Goal: Check status: Check status

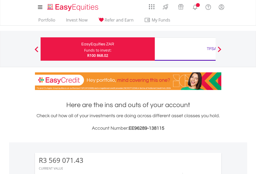
scroll to position [50, 81]
click at [84, 49] on div "Funds to invest:" at bounding box center [97, 50] width 27 height 5
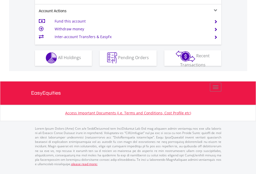
scroll to position [484, 0]
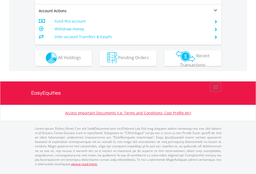
scroll to position [441, 0]
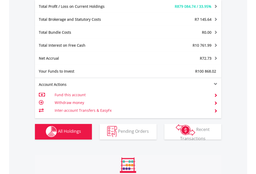
scroll to position [617, 0]
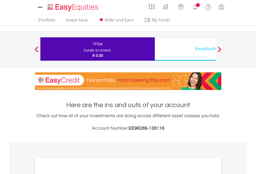
scroll to position [311, 0]
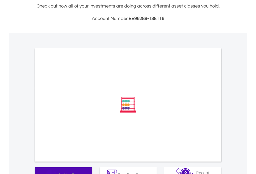
click at [58, 171] on span "All Holdings" at bounding box center [69, 174] width 23 height 6
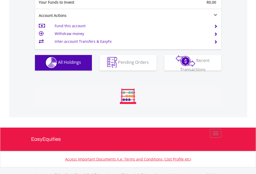
scroll to position [512, 0]
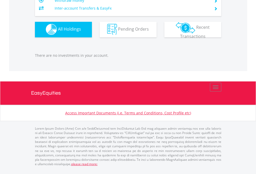
scroll to position [50, 81]
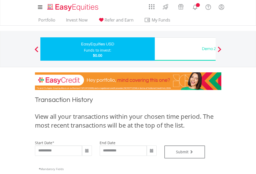
type input "**********"
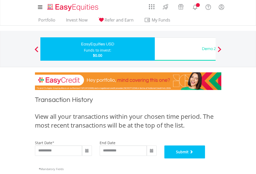
click at [205, 158] on button "Submit" at bounding box center [184, 151] width 41 height 13
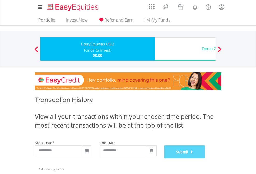
scroll to position [210, 0]
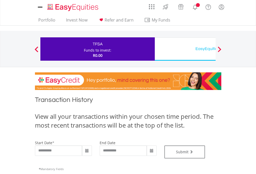
click at [185, 49] on div "EasyEquities USD" at bounding box center [212, 48] width 108 height 7
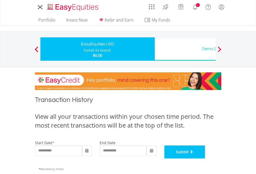
click at [205, 158] on button "Submit" at bounding box center [184, 151] width 41 height 13
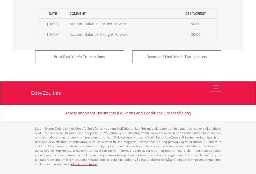
scroll to position [210, 0]
